Goal: Transaction & Acquisition: Purchase product/service

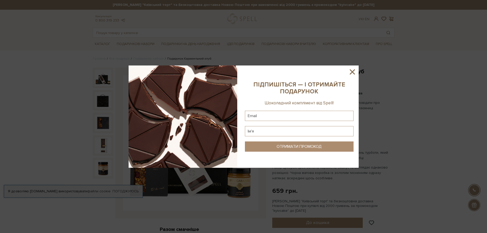
click at [354, 72] on icon at bounding box center [352, 71] width 9 height 9
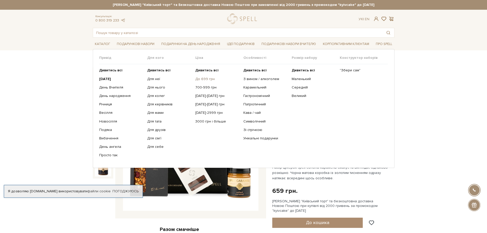
click at [204, 80] on link "До 699 грн" at bounding box center [217, 79] width 44 height 5
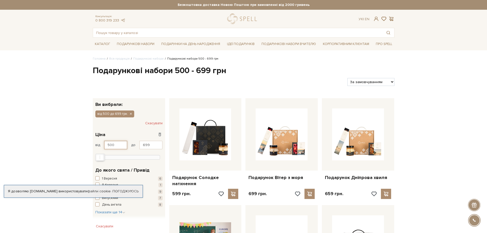
drag, startPoint x: 114, startPoint y: 144, endPoint x: 106, endPoint y: 144, distance: 7.7
click at [106, 144] on input "500" at bounding box center [115, 145] width 23 height 9
type input "329"
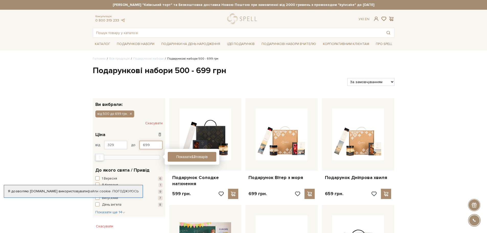
drag, startPoint x: 148, startPoint y: 145, endPoint x: 142, endPoint y: 146, distance: 6.9
click at [142, 146] on input "699" at bounding box center [150, 145] width 23 height 9
type input "400"
click at [206, 154] on button "Показати 1 товар" at bounding box center [192, 157] width 49 height 10
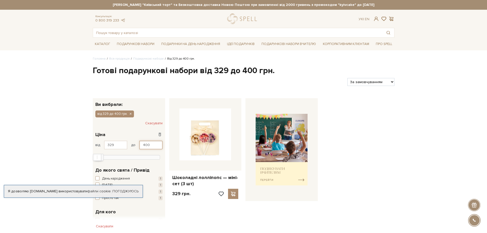
drag, startPoint x: 151, startPoint y: 144, endPoint x: 135, endPoint y: 141, distance: 16.0
click at [134, 143] on div "від 329 до 400" at bounding box center [128, 145] width 67 height 9
type input "500"
click at [180, 155] on button "Показати 1 товар" at bounding box center [192, 157] width 49 height 10
drag, startPoint x: 151, startPoint y: 146, endPoint x: 138, endPoint y: 145, distance: 13.0
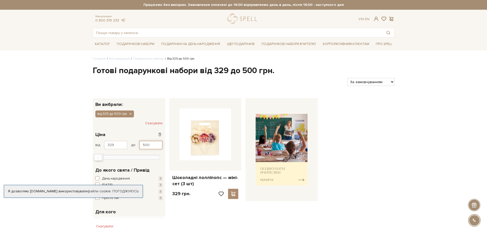
click at [138, 145] on div "від 329 до 500" at bounding box center [128, 145] width 67 height 9
type input "600"
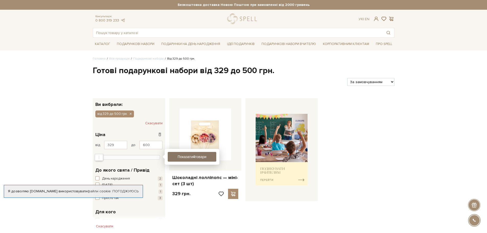
click at [178, 157] on button "Показати 4 товари" at bounding box center [192, 157] width 49 height 10
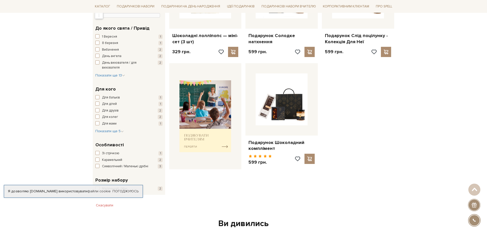
scroll to position [153, 0]
